Goal: Information Seeking & Learning: Learn about a topic

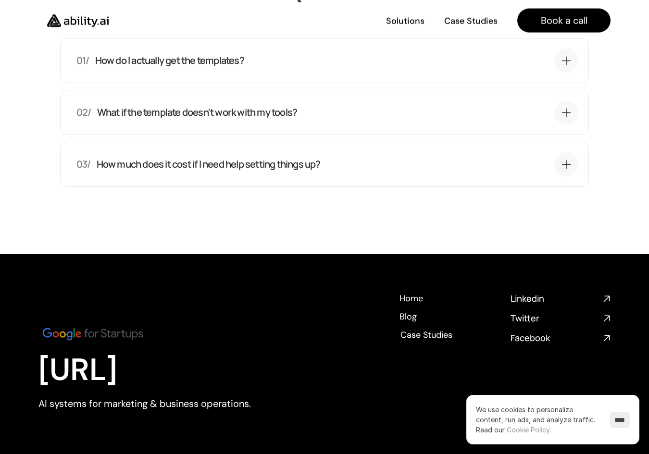
scroll to position [2582, 0]
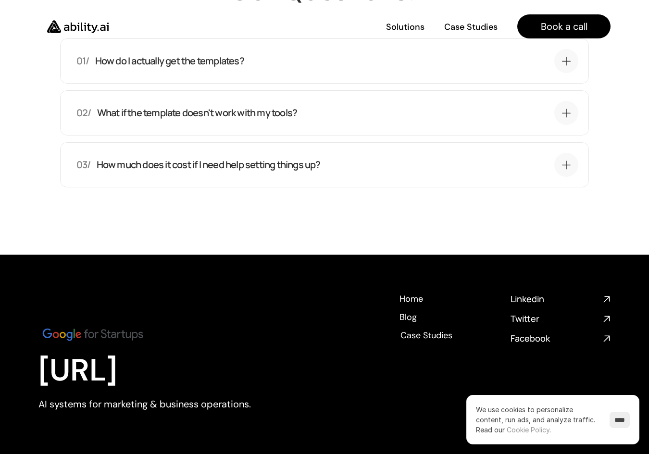
click at [353, 162] on div "03/ How much does it cost if I need help setting things up?" at bounding box center [312, 164] width 473 height 13
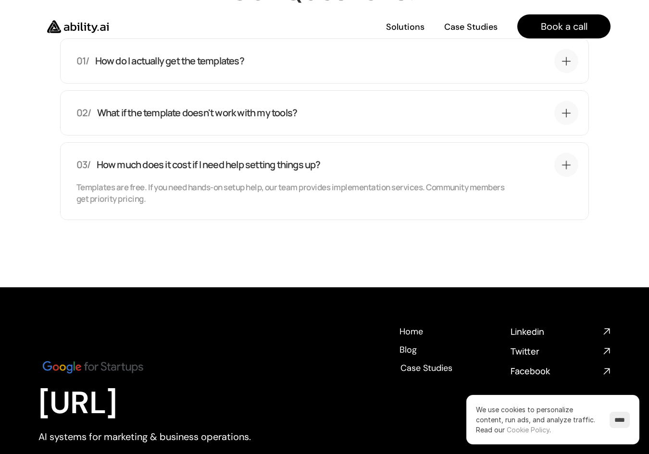
click at [353, 162] on div "03/ How much does it cost if I need help setting things up?" at bounding box center [312, 164] width 473 height 13
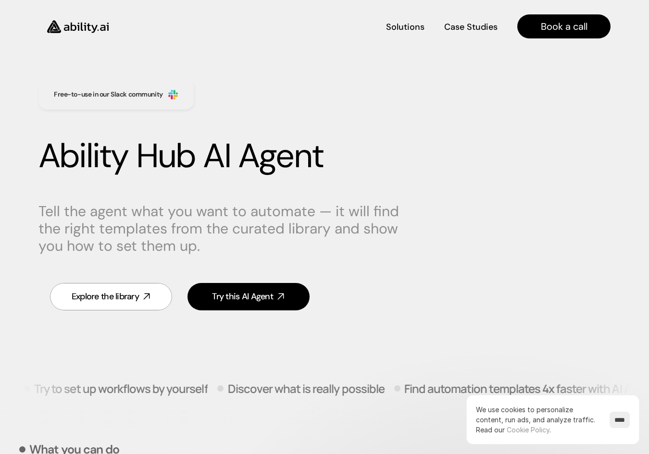
scroll to position [0, 0]
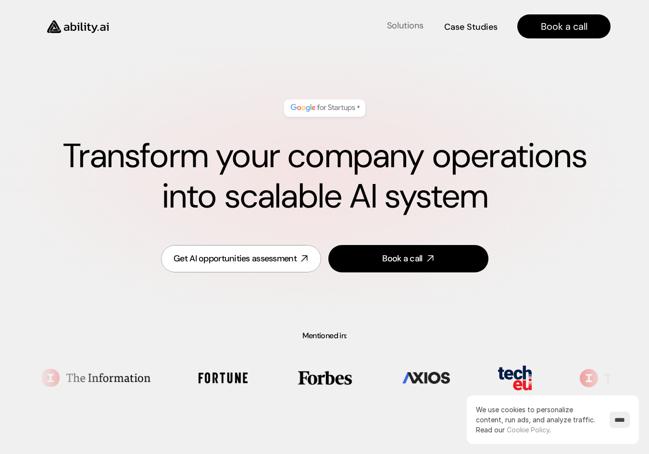
click at [413, 29] on h4 "Solutions" at bounding box center [405, 26] width 37 height 12
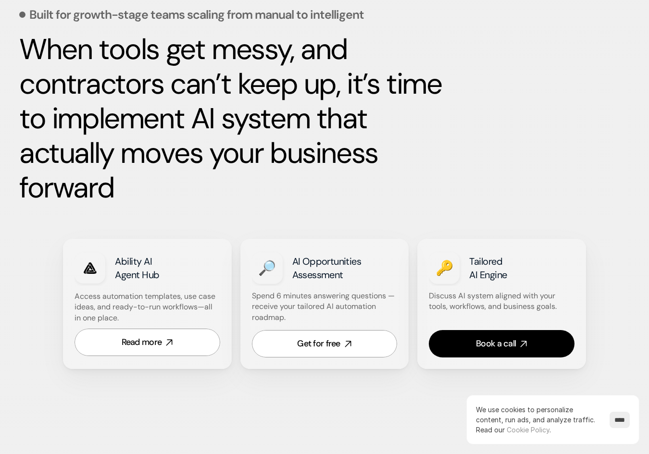
scroll to position [458, 0]
click at [190, 346] on link "Read more" at bounding box center [148, 341] width 146 height 27
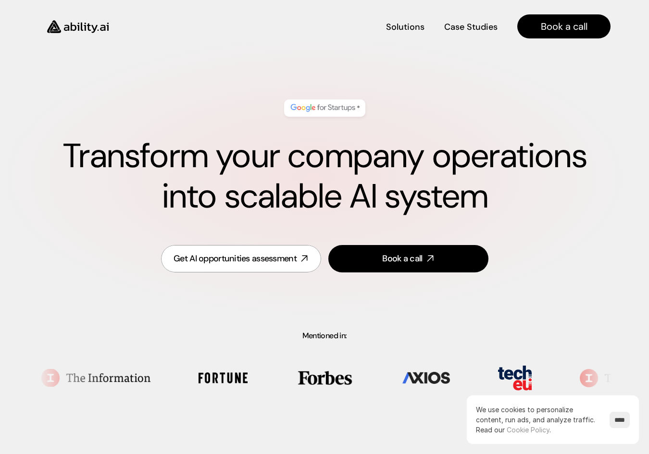
scroll to position [0, 0]
click at [468, 17] on nav "Solutions Solutions Case Studies Case Studies Book a call" at bounding box center [366, 26] width 488 height 24
click at [463, 25] on h4 "Case Studies" at bounding box center [471, 30] width 52 height 12
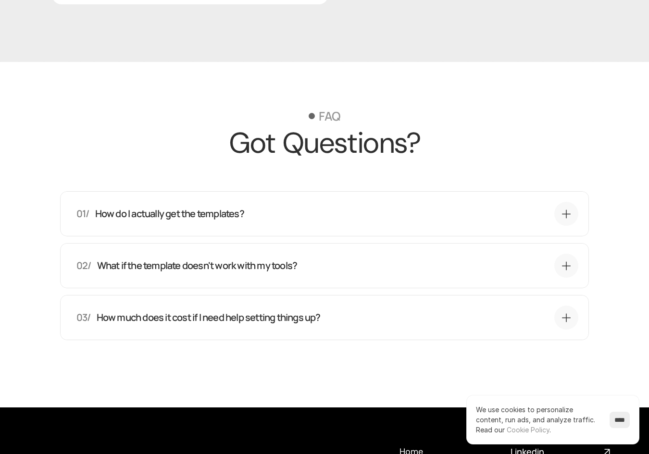
scroll to position [2429, 0]
click at [306, 317] on p "How much does it cost if I need help setting things up?" at bounding box center [209, 317] width 224 height 13
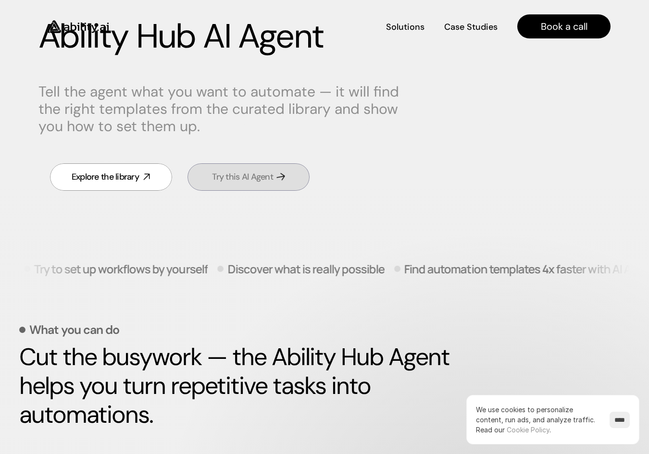
scroll to position [120, 0]
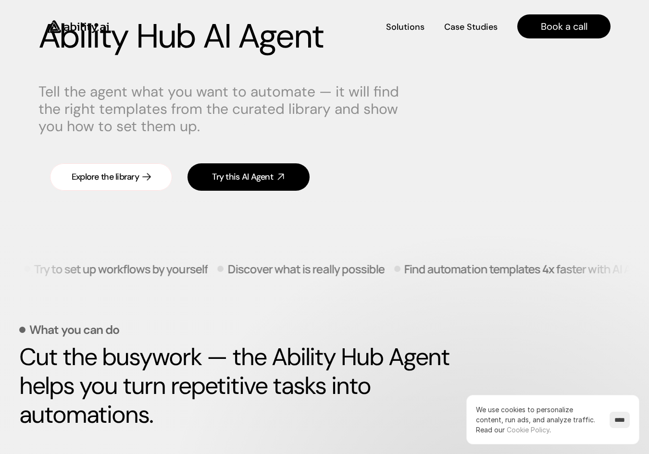
click at [130, 177] on div "Explore the library" at bounding box center [105, 177] width 67 height 12
